Goal: Register for event/course

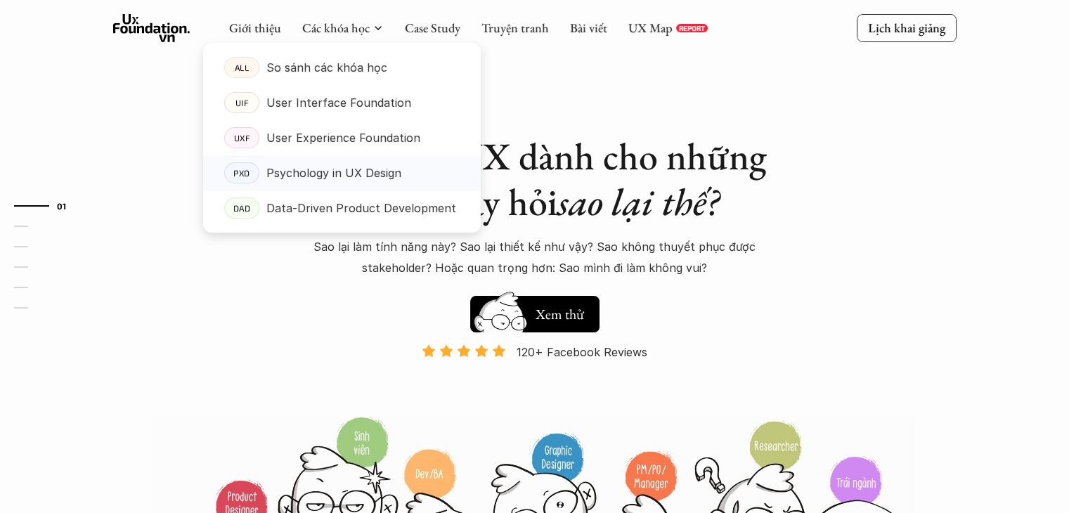
click at [294, 174] on p "Psychology in UX Design" at bounding box center [333, 172] width 135 height 21
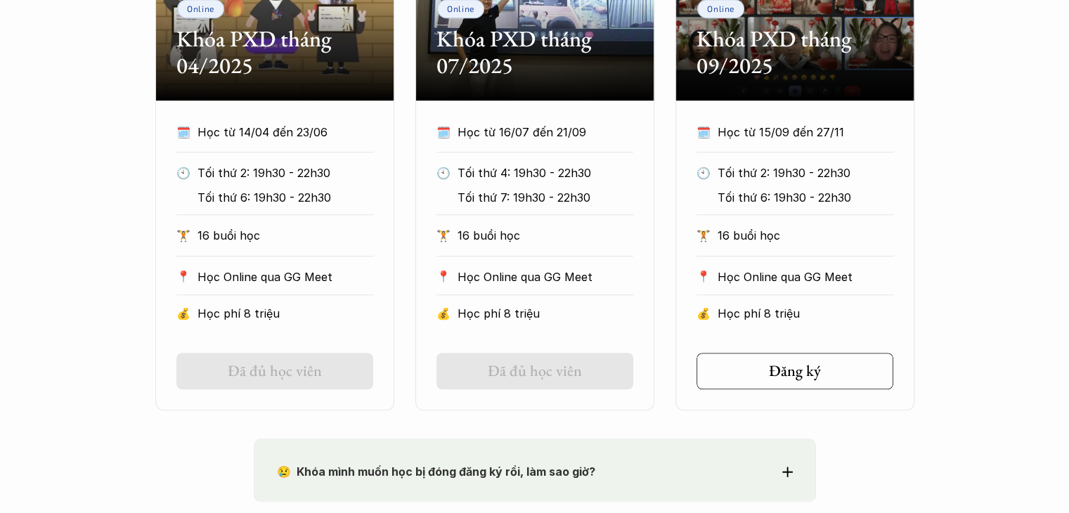
scroll to position [1055, 0]
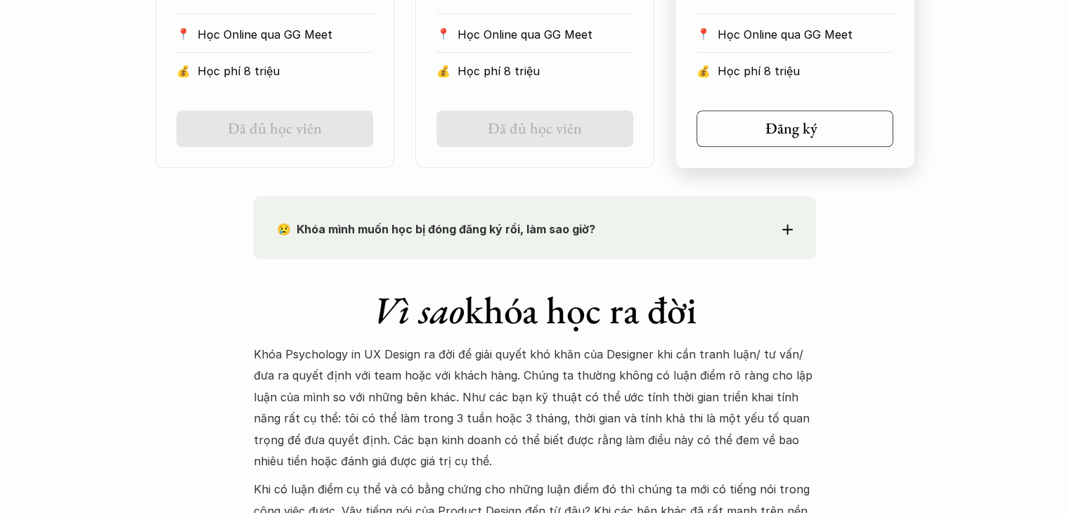
click at [809, 101] on div "🗓️ Học từ 15/09 đến 27/11 🕙 Tối thứ 2: 19h30 - 22h30 Tối thứ 6: 19h30 - 22h30 🏋…" at bounding box center [795, 13] width 239 height 268
click at [801, 120] on h5 "Đăng ký" at bounding box center [790, 129] width 52 height 18
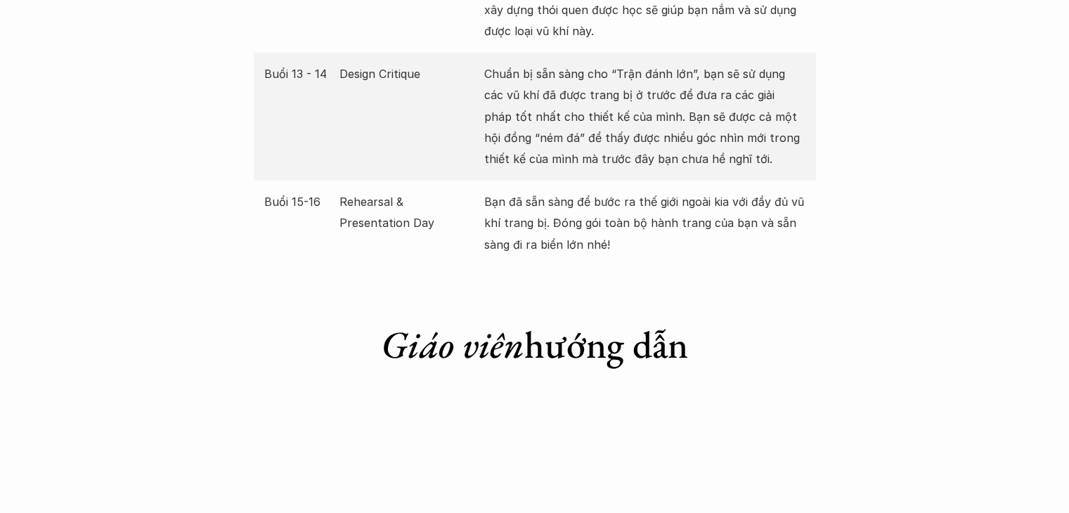
scroll to position [3234, 0]
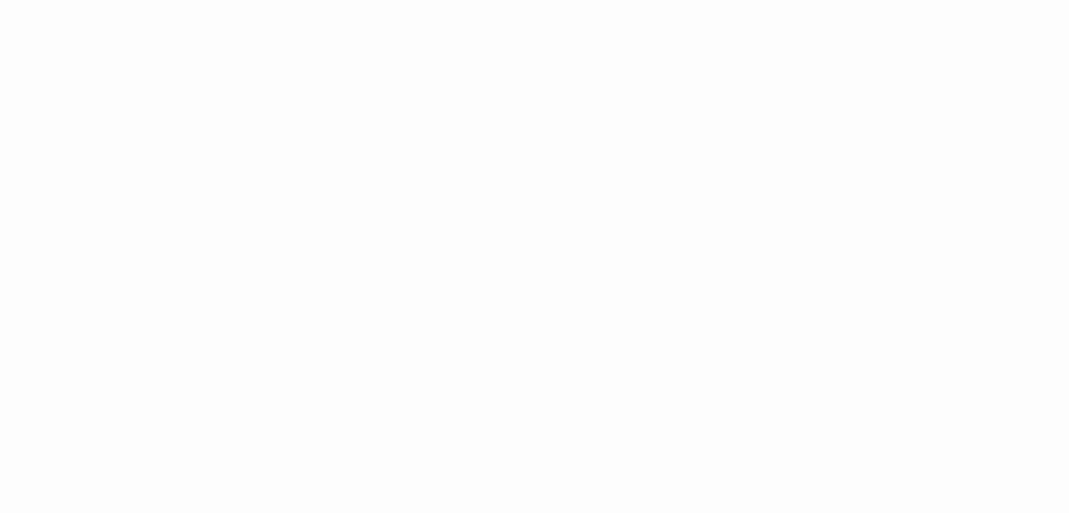
scroll to position [773, 0]
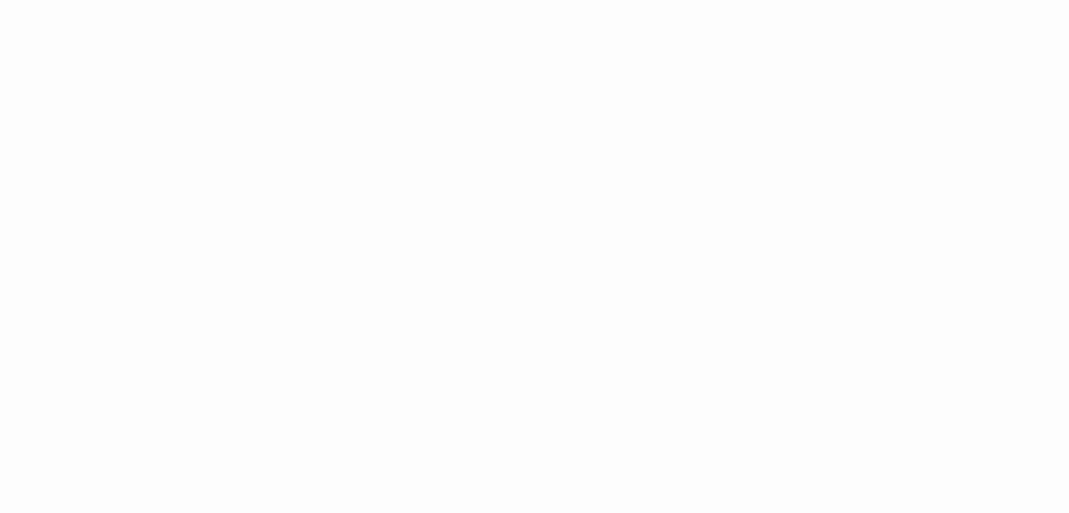
scroll to position [1125, 0]
click at [875, 221] on div "Giới thiệu Các khóa học Case Study Truyện tranh Bài viết UX Map REPORT Lịch kha…" at bounding box center [534, 355] width 1069 height 2960
click at [844, 115] on div "Giới thiệu Các khóa học Case Study Truyện tranh Bài viết UX Map REPORT Lịch kha…" at bounding box center [534, 355] width 1069 height 2960
click at [937, 223] on div "Giới thiệu Các khóa học Case Study Truyện tranh Bài viết UX Map REPORT Lịch kha…" at bounding box center [534, 496] width 1069 height 2960
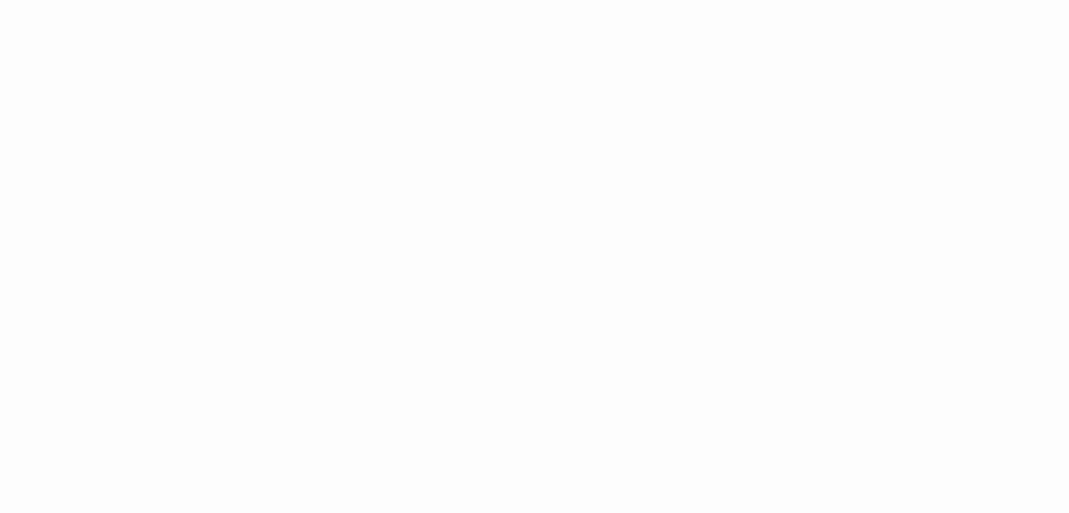
scroll to position [1969, 0]
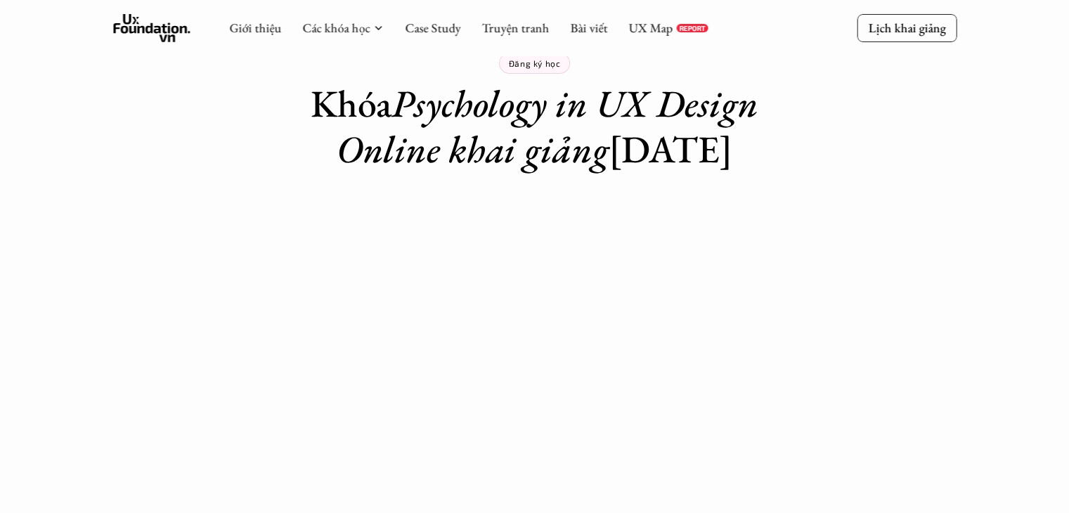
scroll to position [0, 0]
